Goal: Information Seeking & Learning: Find specific fact

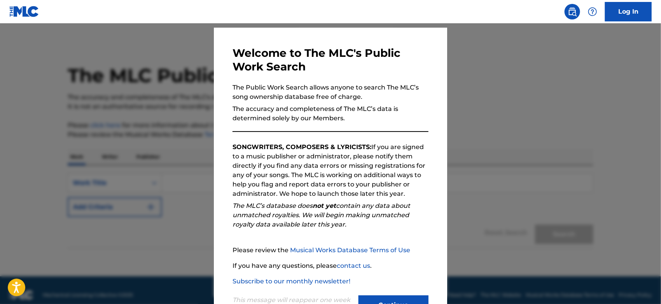
scroll to position [52, 0]
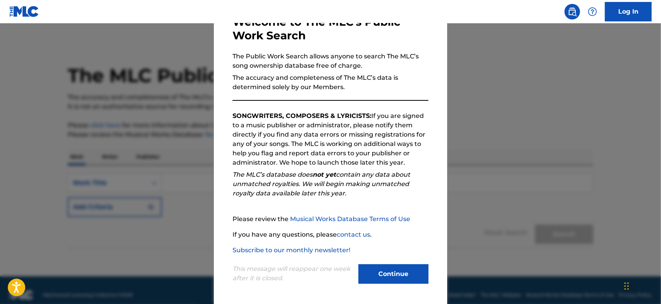
click at [381, 270] on button "Continue" at bounding box center [394, 273] width 70 height 19
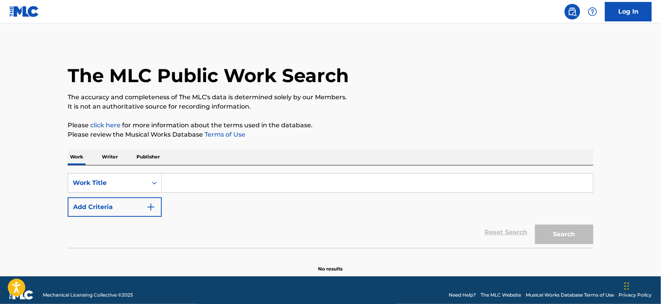
click at [206, 183] on input "Search Form" at bounding box center [377, 183] width 431 height 19
paste input "1189176514"
type input "1189176514"
click at [106, 156] on p "Writer" at bounding box center [110, 157] width 21 height 16
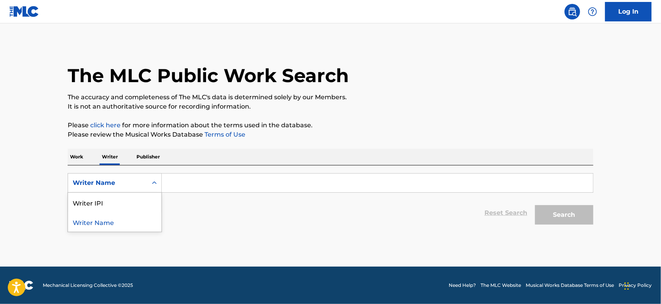
drag, startPoint x: 102, startPoint y: 180, endPoint x: 114, endPoint y: 188, distance: 14.1
click at [102, 181] on div "Writer Name" at bounding box center [108, 182] width 70 height 9
click at [117, 203] on div "Writer IPI" at bounding box center [114, 202] width 93 height 19
click at [202, 186] on input "Search Form" at bounding box center [377, 183] width 431 height 19
paste input "1189176514"
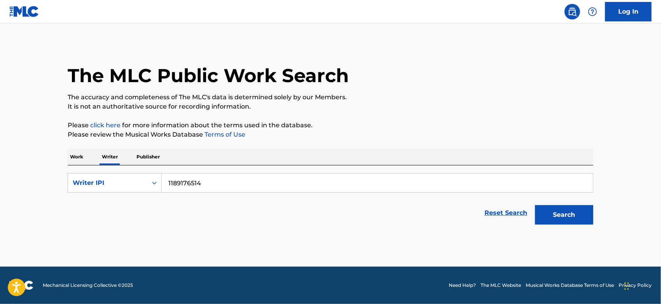
click at [535, 205] on button "Search" at bounding box center [564, 214] width 58 height 19
click at [166, 186] on input "1189176514" at bounding box center [377, 183] width 431 height 19
type input "01189176514"
click at [535, 205] on button "Search" at bounding box center [564, 214] width 58 height 19
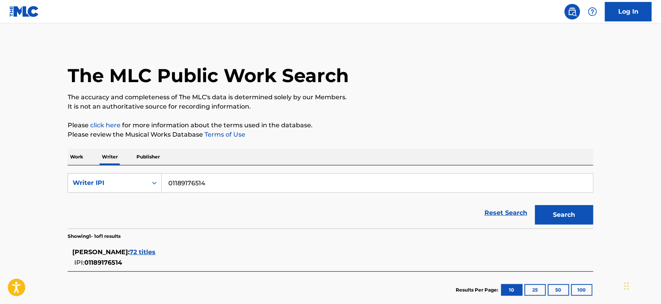
click at [145, 249] on span "72 titles" at bounding box center [143, 251] width 26 height 7
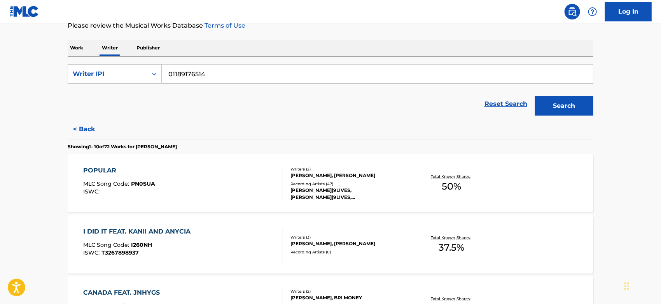
scroll to position [86, 0]
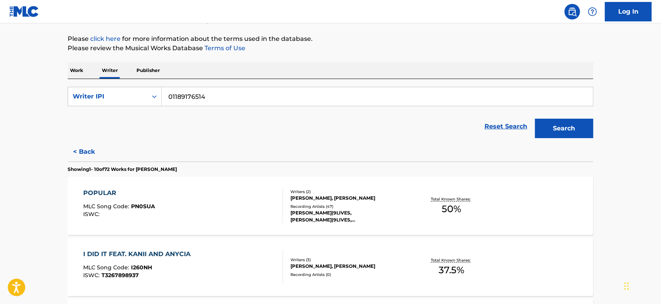
click at [226, 224] on div "POPULAR MLC Song Code : PN0SUA ISWC : Writers ( 2 ) [PERSON_NAME], [PERSON_NAME…" at bounding box center [331, 206] width 526 height 58
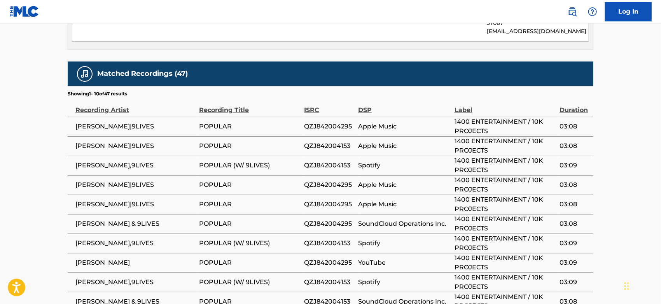
scroll to position [475, 0]
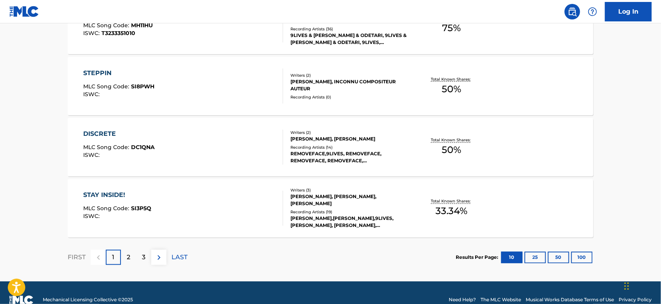
scroll to position [648, 0]
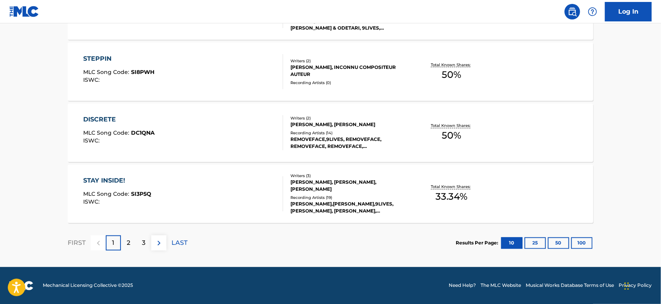
click at [144, 241] on p "3" at bounding box center [144, 242] width 4 height 9
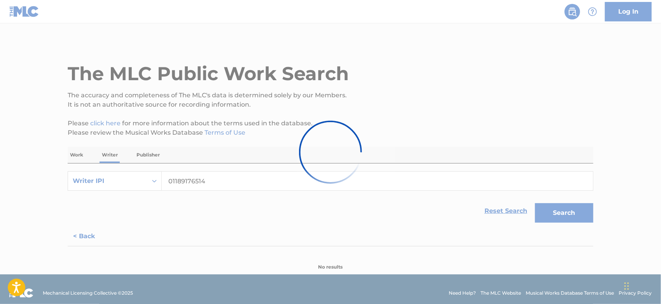
scroll to position [0, 0]
